Goal: Transaction & Acquisition: Purchase product/service

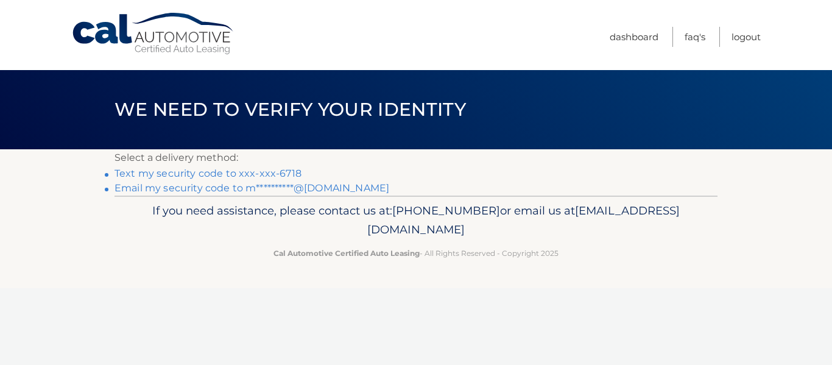
click at [181, 173] on link "Text my security code to xxx-xxx-6718" at bounding box center [207, 173] width 187 height 12
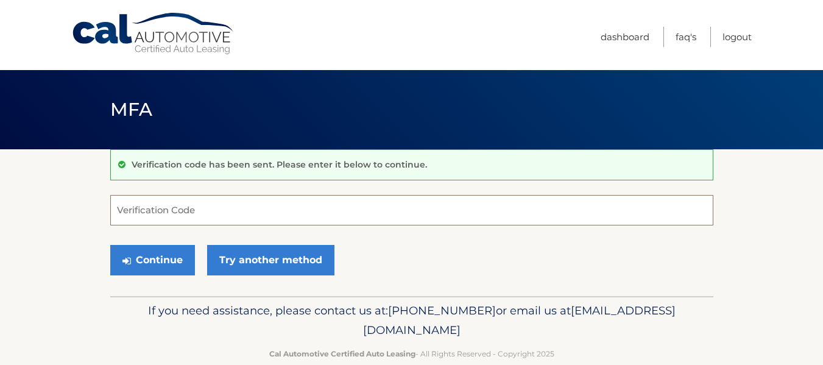
click at [180, 208] on input "Verification Code" at bounding box center [411, 210] width 603 height 30
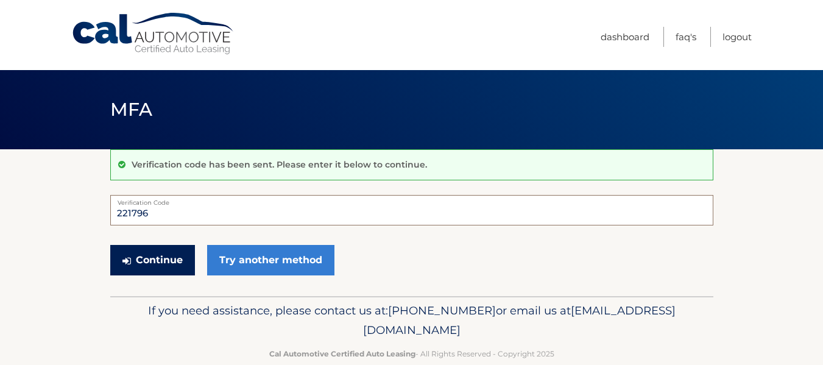
type input "221796"
click at [141, 261] on button "Continue" at bounding box center [152, 260] width 85 height 30
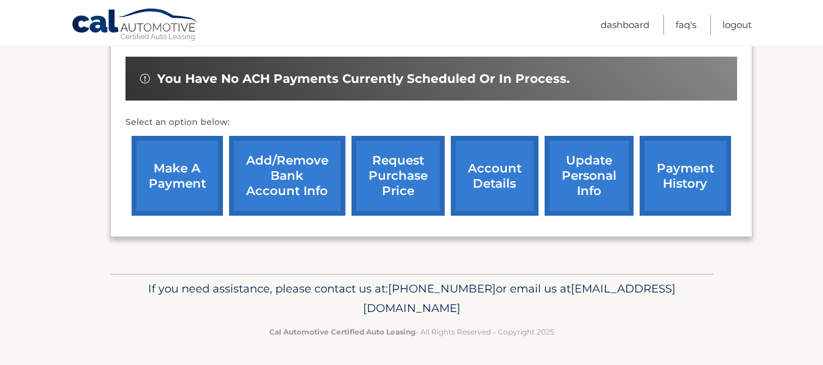
scroll to position [373, 0]
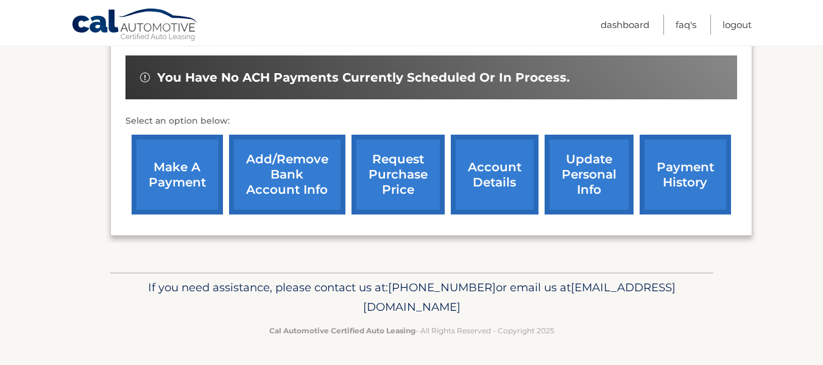
click at [490, 170] on link "account details" at bounding box center [495, 175] width 88 height 80
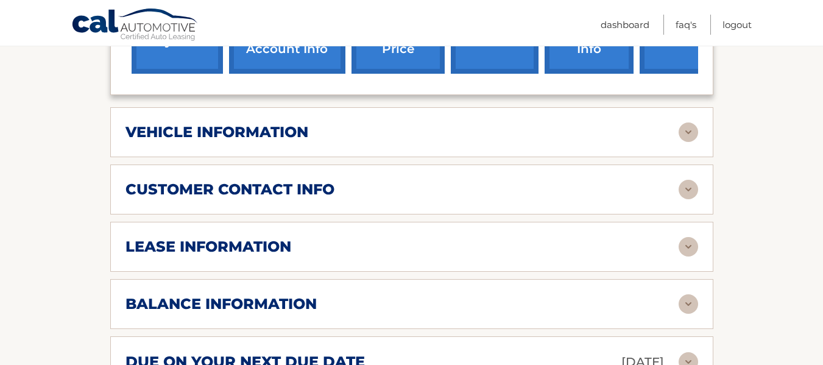
scroll to position [548, 0]
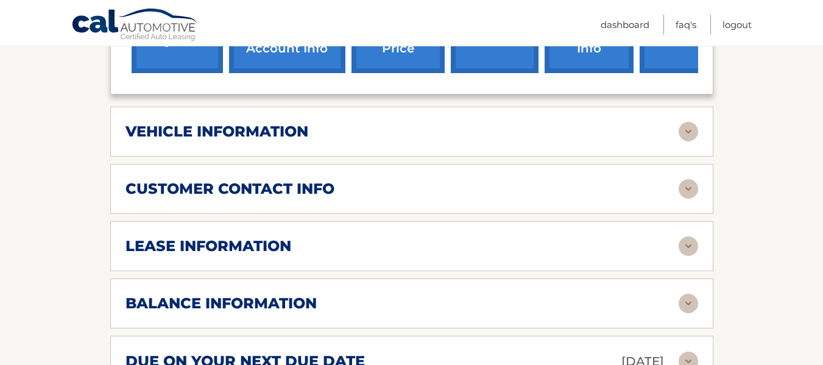
click at [150, 237] on h2 "lease information" at bounding box center [208, 246] width 166 height 18
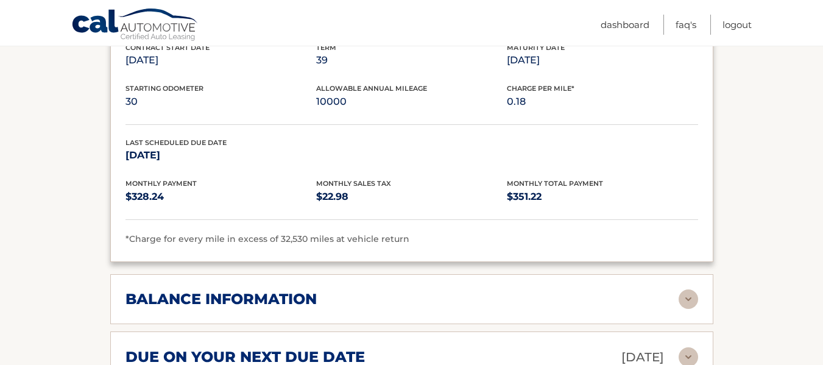
scroll to position [792, 0]
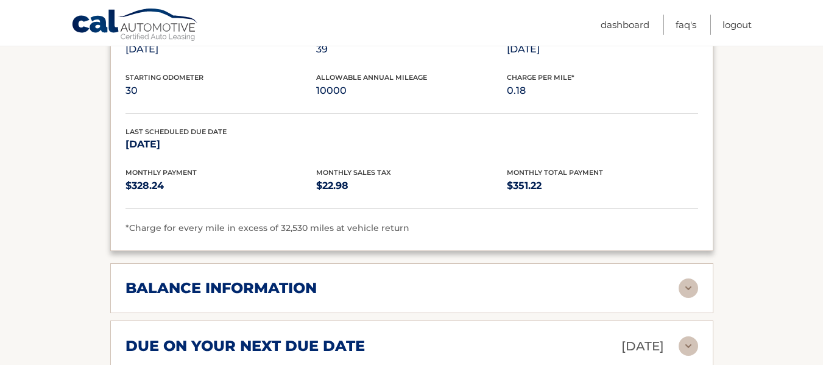
click at [133, 279] on h2 "balance information" at bounding box center [220, 288] width 191 height 18
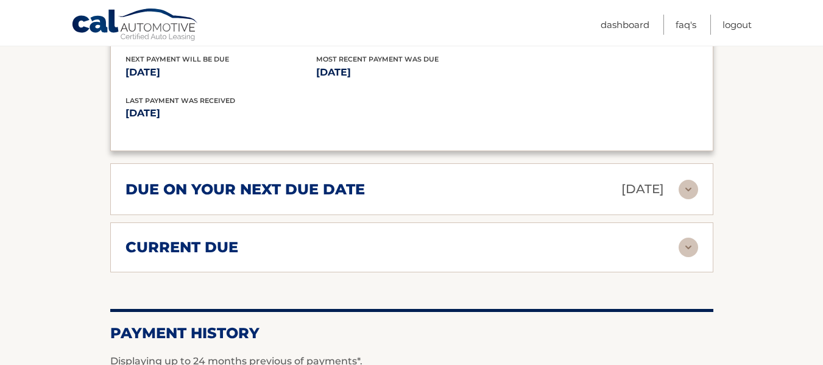
scroll to position [1096, 0]
click at [172, 237] on h2 "current due" at bounding box center [181, 246] width 113 height 18
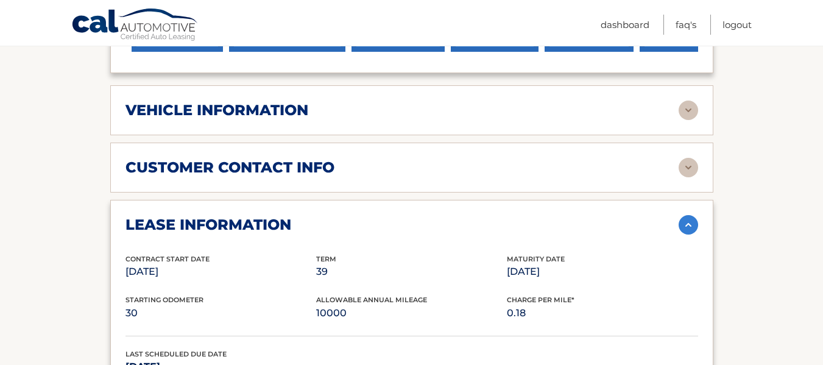
scroll to position [548, 0]
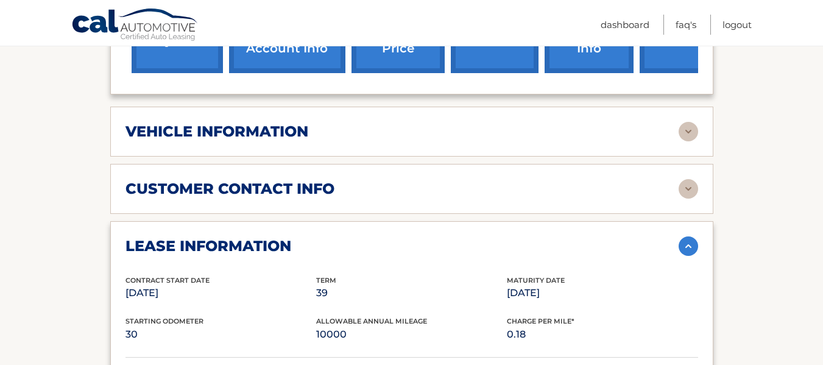
click at [214, 122] on h2 "vehicle information" at bounding box center [216, 131] width 183 height 18
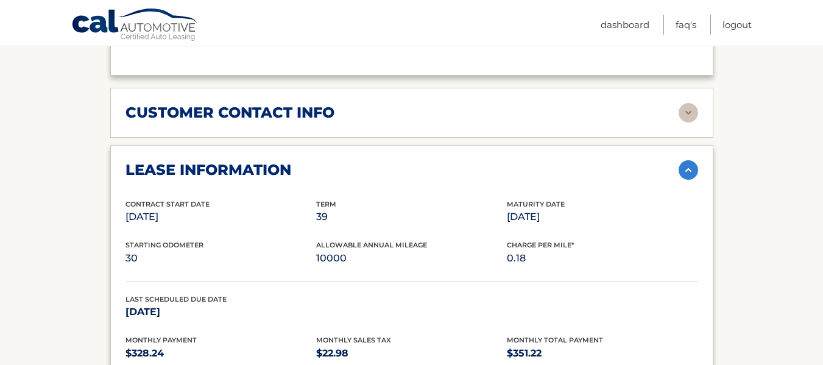
scroll to position [913, 0]
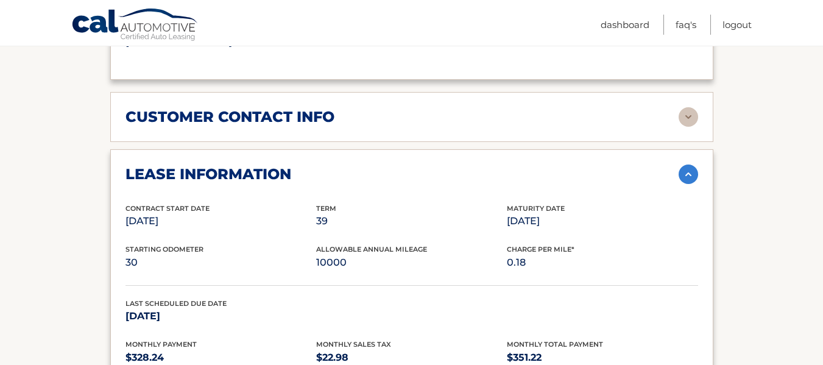
click at [279, 108] on h2 "customer contact info" at bounding box center [229, 117] width 209 height 18
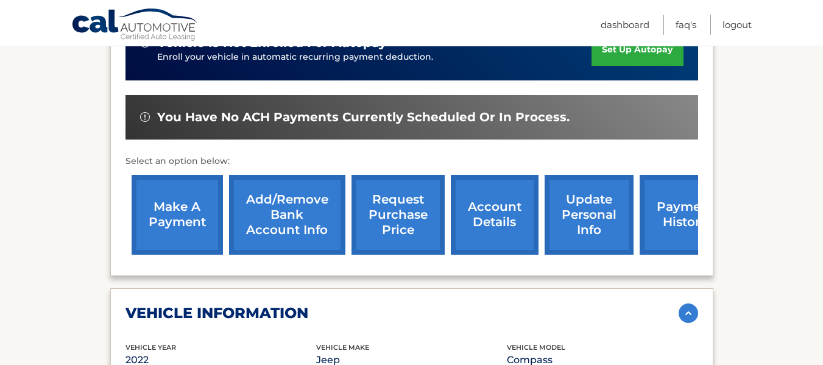
scroll to position [365, 0]
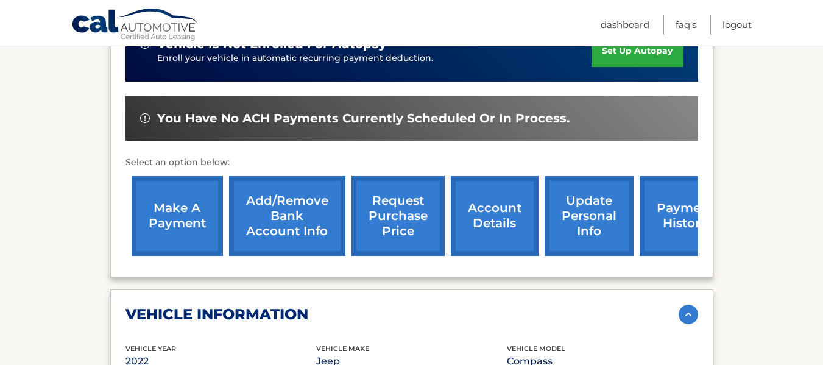
click at [181, 194] on link "make a payment" at bounding box center [177, 216] width 91 height 80
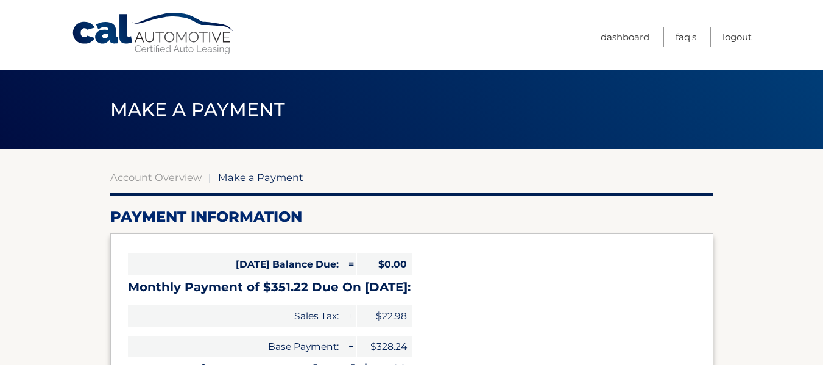
select select "NDEzMTljYjQtMDBkMy00NTE1LTg1YjctOWI3OGFkOGFkMTI4"
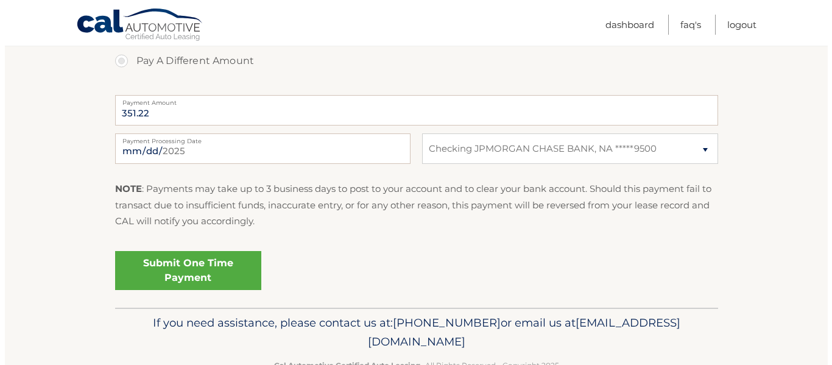
scroll to position [487, 0]
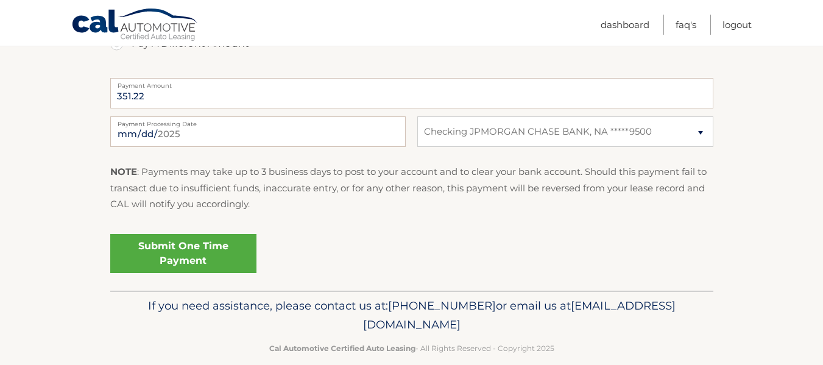
click at [197, 251] on link "Submit One Time Payment" at bounding box center [183, 253] width 146 height 39
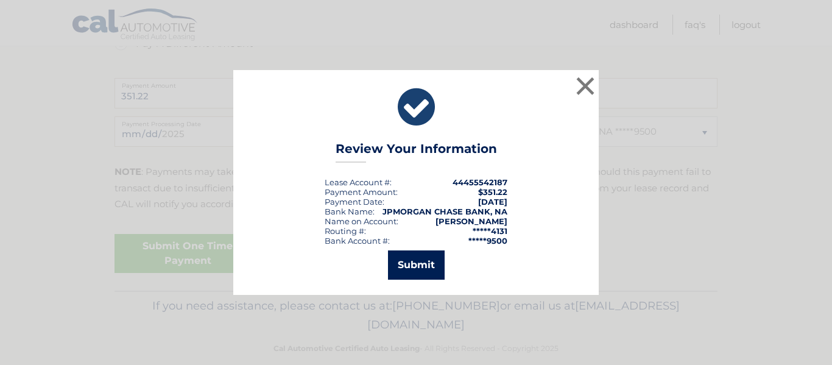
click at [421, 269] on button "Submit" at bounding box center [416, 264] width 57 height 29
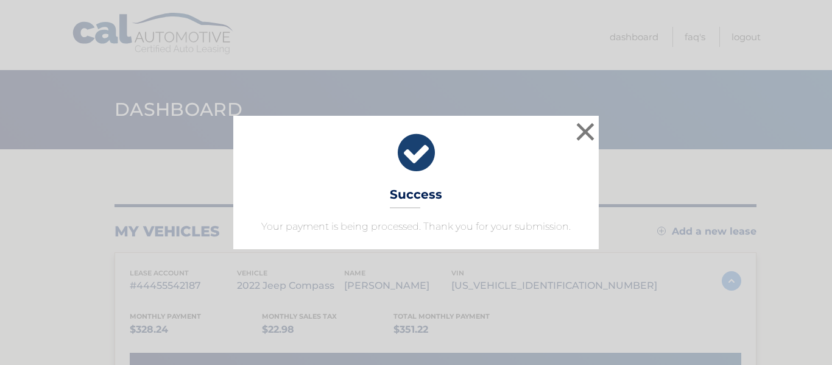
click at [0, 230] on div "× Success Your payment is being processed. Thank you for your submission. Loadi…" at bounding box center [416, 182] width 832 height 365
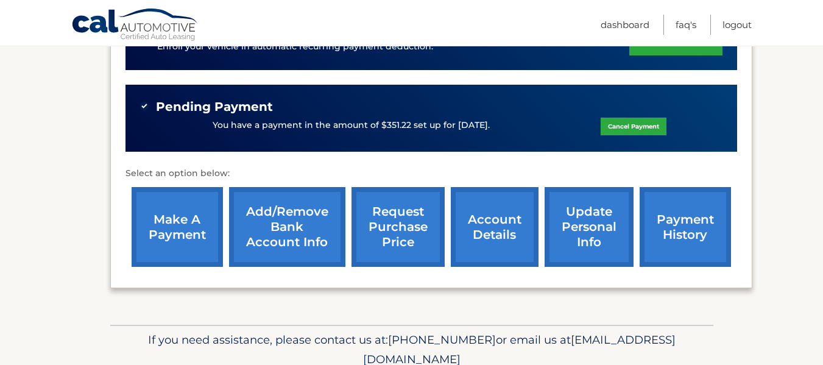
scroll to position [365, 0]
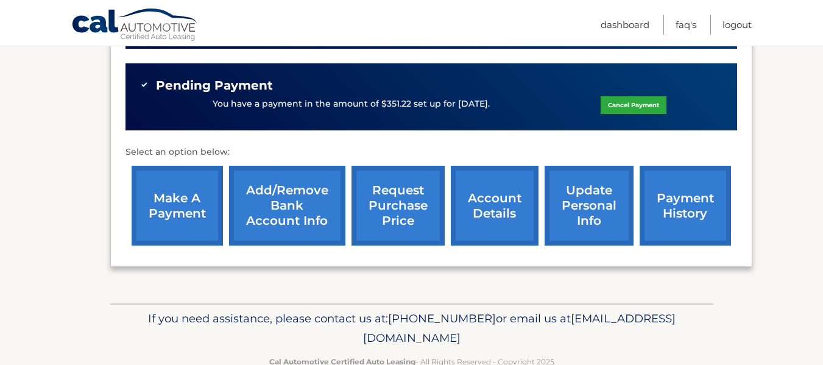
click at [692, 214] on link "payment history" at bounding box center [684, 206] width 91 height 80
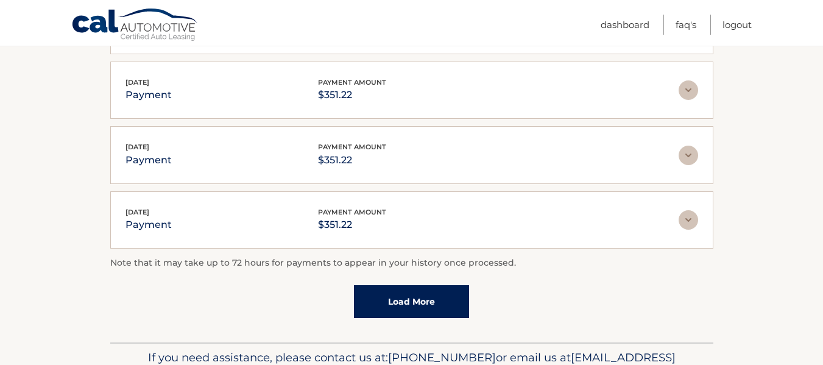
scroll to position [426, 0]
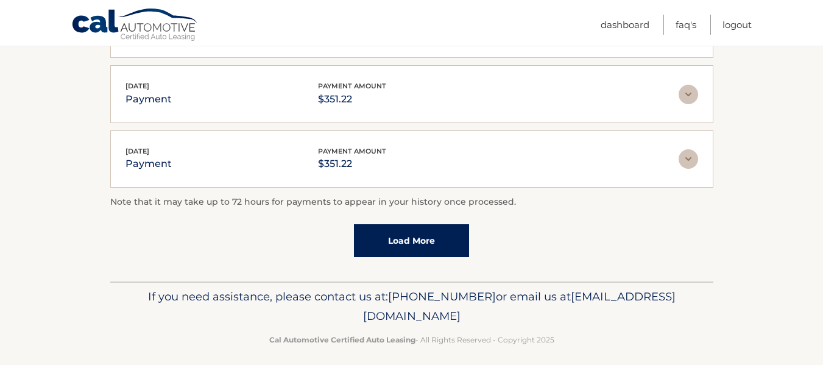
click at [56, 237] on section "Account Details | #44455542187 Back to Dashboard Payment History Displaying up …" at bounding box center [411, 2] width 823 height 558
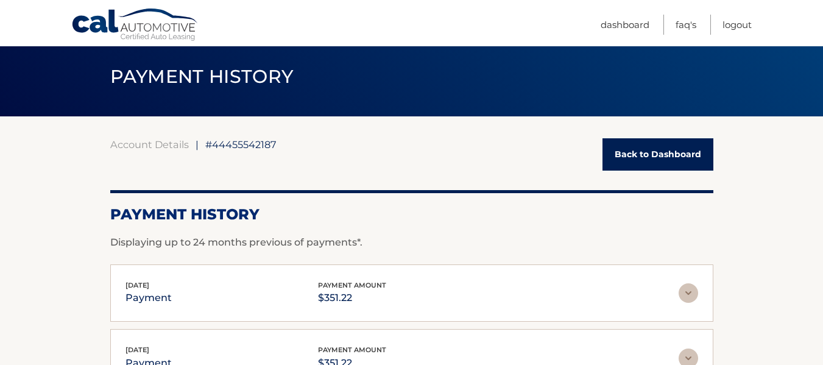
scroll to position [61, 0]
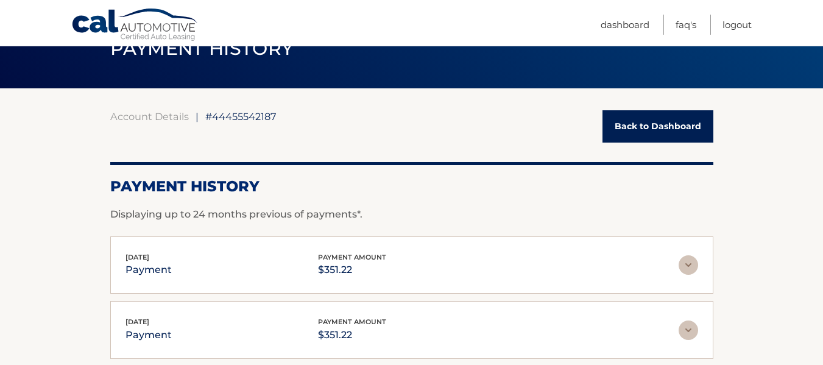
click at [673, 124] on link "Back to Dashboard" at bounding box center [657, 126] width 111 height 32
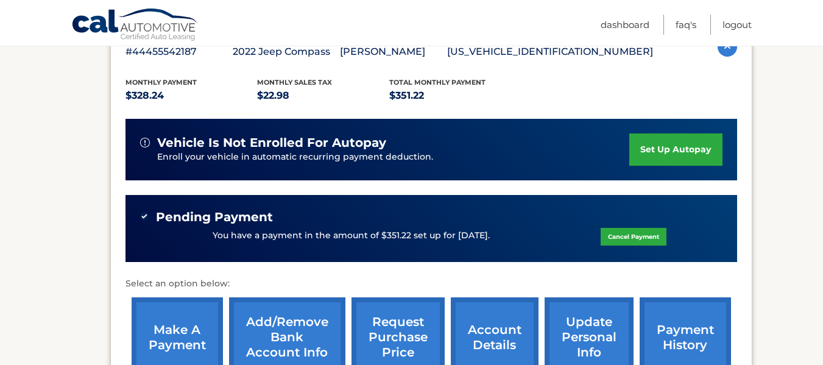
scroll to position [304, 0]
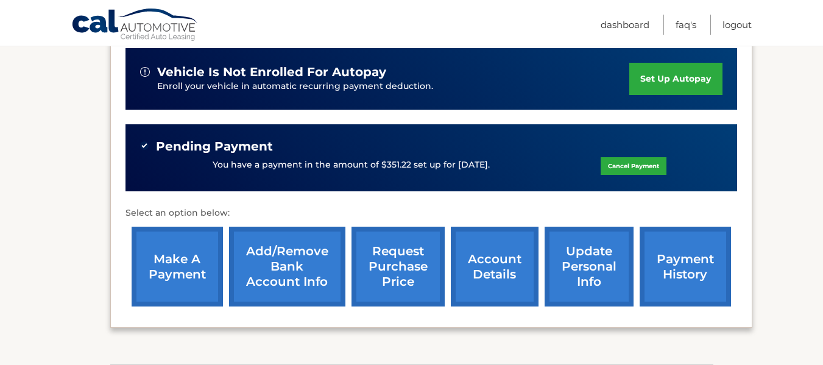
click at [492, 270] on link "account details" at bounding box center [495, 266] width 88 height 80
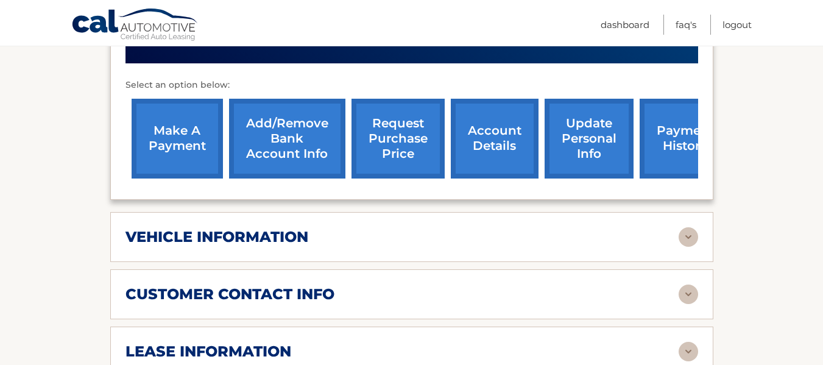
scroll to position [487, 0]
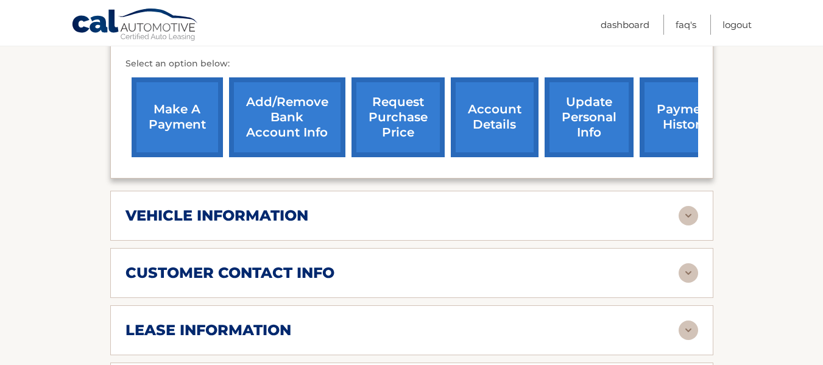
click at [130, 206] on h2 "vehicle information" at bounding box center [216, 215] width 183 height 18
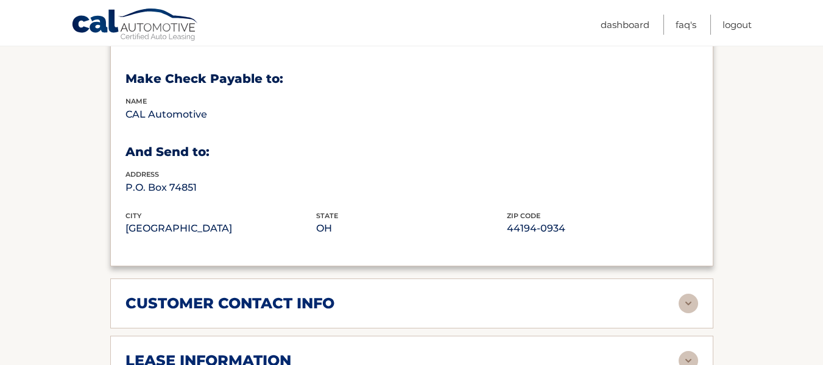
scroll to position [792, 0]
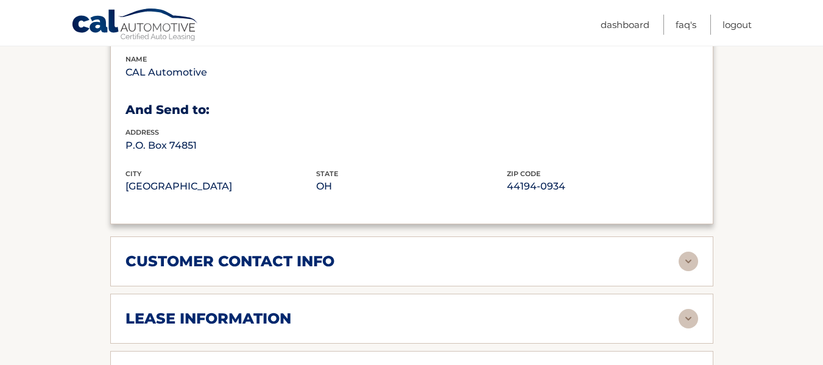
click at [130, 252] on h2 "customer contact info" at bounding box center [229, 261] width 209 height 18
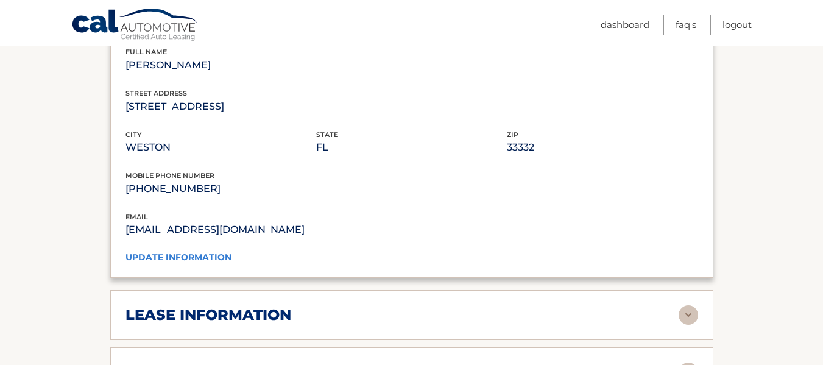
scroll to position [1096, 0]
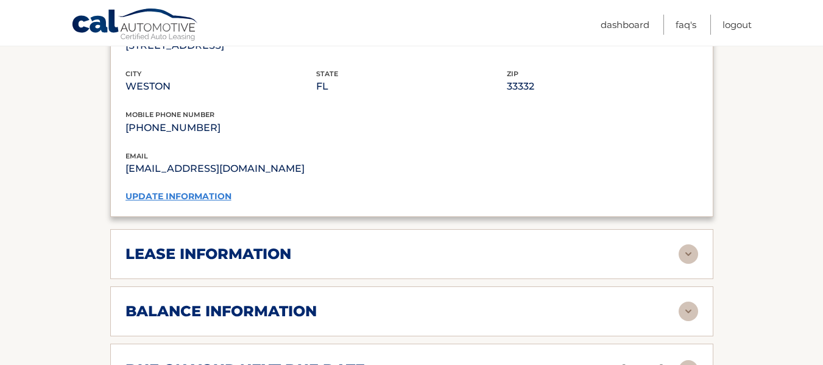
click at [137, 245] on h2 "lease information" at bounding box center [208, 254] width 166 height 18
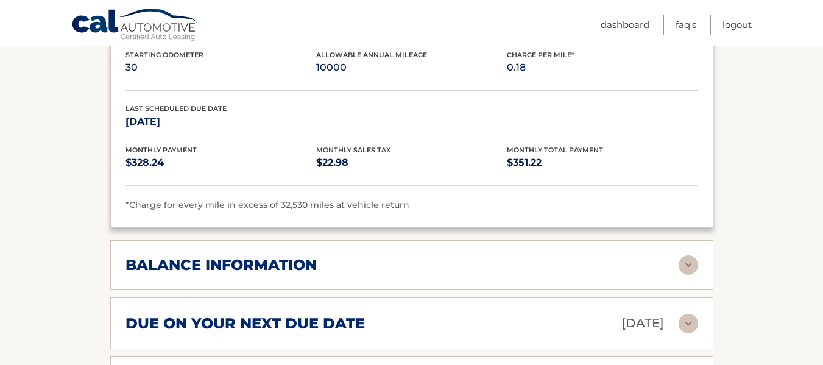
scroll to position [1400, 0]
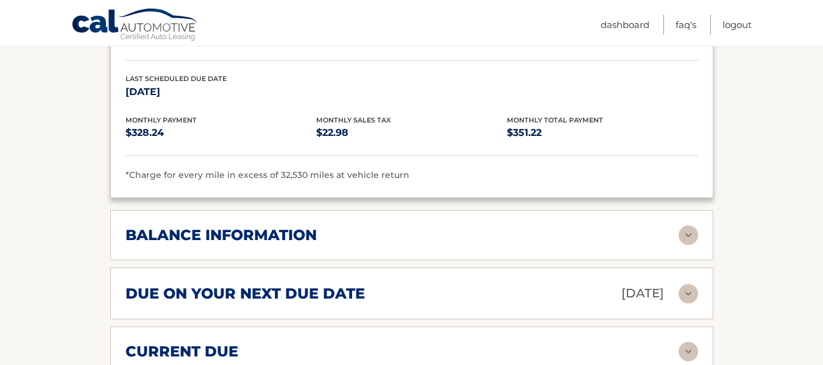
click at [148, 226] on h2 "balance information" at bounding box center [220, 235] width 191 height 18
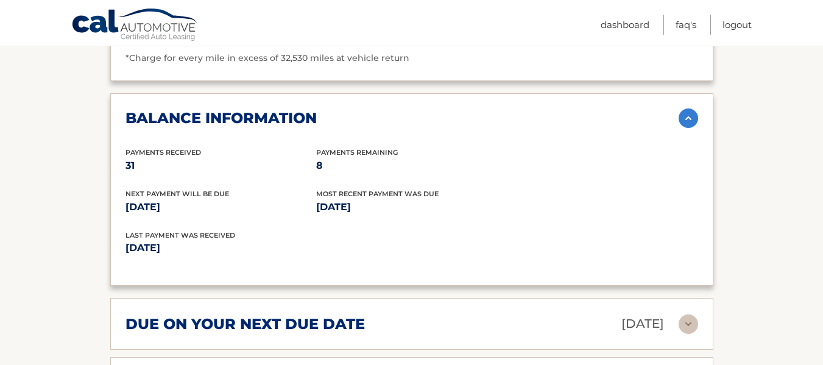
scroll to position [1644, 0]
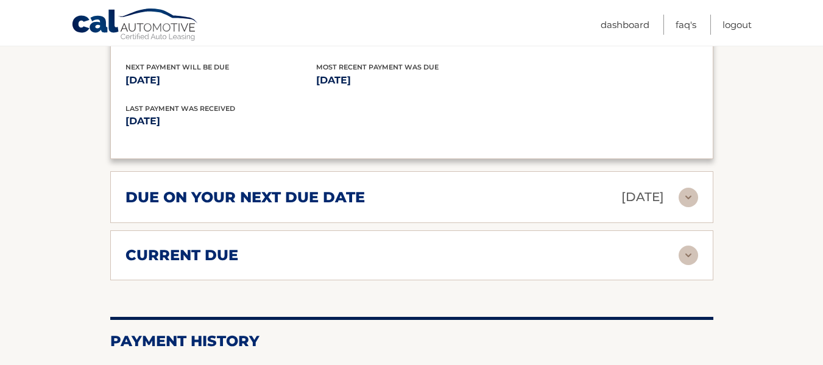
click at [147, 188] on h2 "due on your next due date" at bounding box center [244, 197] width 239 height 18
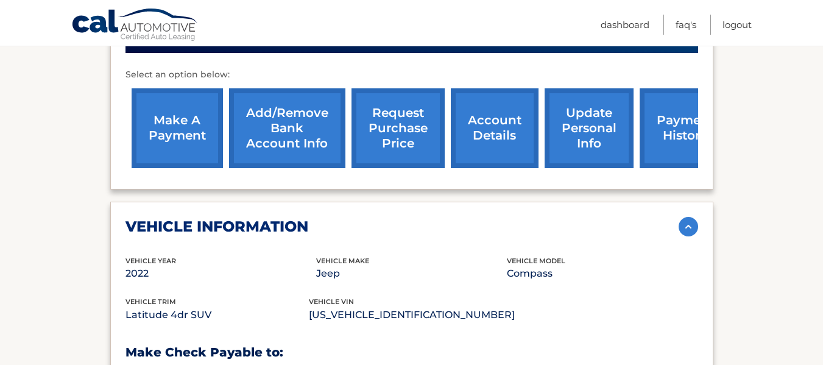
scroll to position [365, 0]
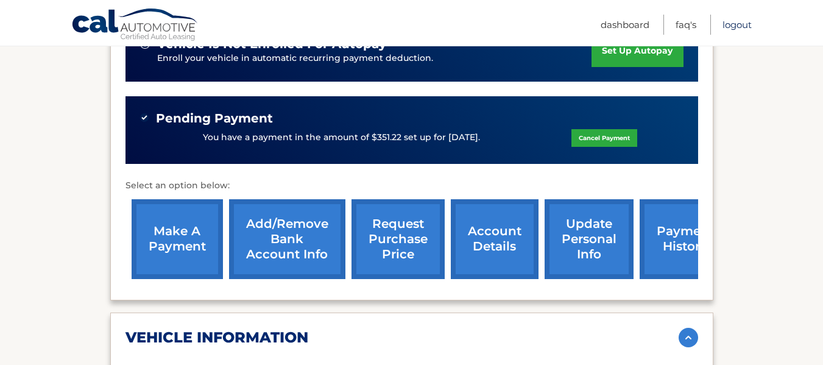
click at [736, 26] on link "Logout" at bounding box center [736, 25] width 29 height 20
